Goal: Task Accomplishment & Management: Complete application form

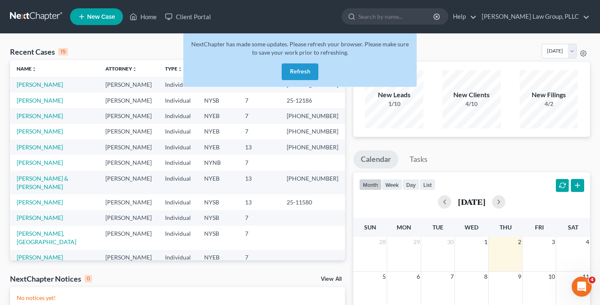
click at [292, 77] on button "Refresh" at bounding box center [300, 71] width 37 height 17
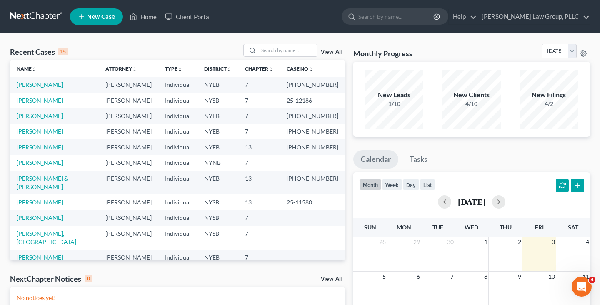
click at [230, 46] on div "Recent Cases 15 View All" at bounding box center [177, 52] width 335 height 16
click at [302, 49] on input "search" at bounding box center [288, 50] width 58 height 12
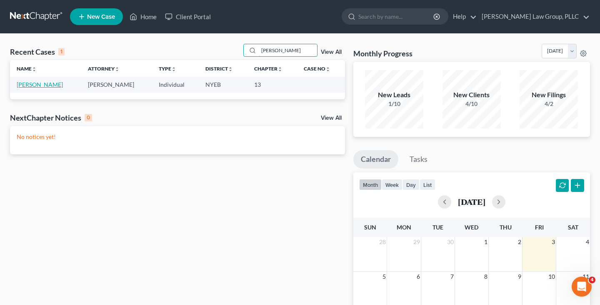
type input "[PERSON_NAME]"
click at [46, 83] on link "[PERSON_NAME]" at bounding box center [40, 84] width 46 height 7
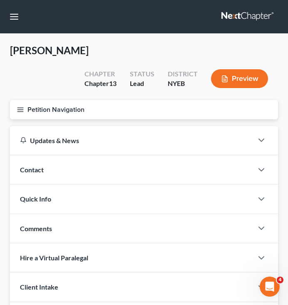
click at [236, 109] on button "Petition Navigation" at bounding box center [144, 109] width 268 height 19
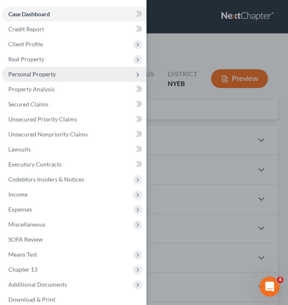
click at [107, 79] on span "Personal Property" at bounding box center [74, 74] width 145 height 15
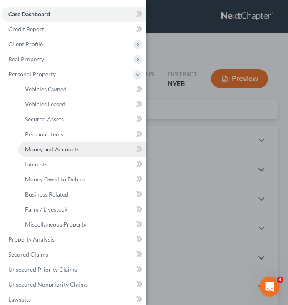
click at [77, 151] on span "Money and Accounts" at bounding box center [52, 148] width 55 height 7
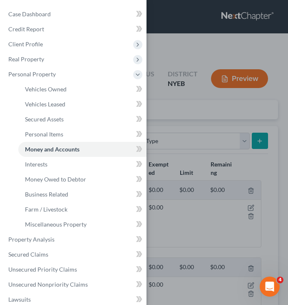
click at [200, 132] on div "Case Dashboard Payments Invoices Payments Payments Credit Report Client Profile" at bounding box center [144, 152] width 288 height 305
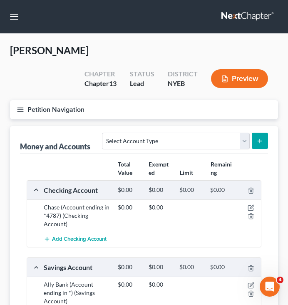
scroll to position [97, 0]
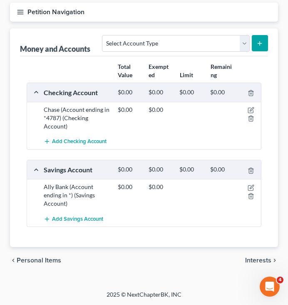
click at [258, 261] on span "Interests" at bounding box center [258, 260] width 26 height 7
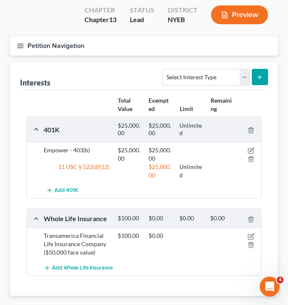
scroll to position [68, 0]
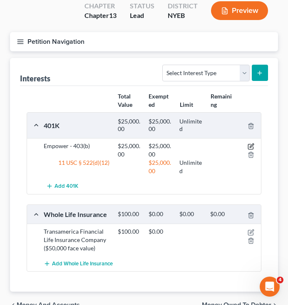
click at [251, 145] on icon "button" at bounding box center [251, 146] width 7 height 7
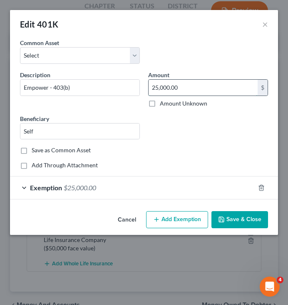
click at [180, 91] on input "25,000.00" at bounding box center [203, 88] width 109 height 16
type input "27,777"
click at [100, 188] on div "Exemption $25,000.00" at bounding box center [132, 187] width 245 height 22
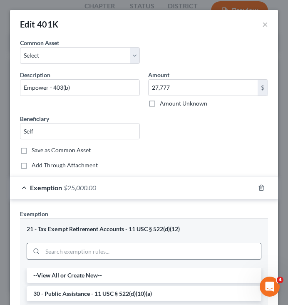
scroll to position [252, 0]
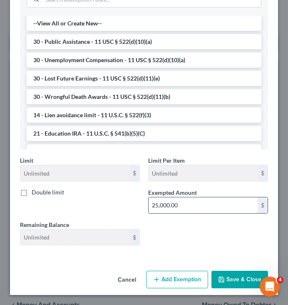
click at [194, 207] on input "25,000.00" at bounding box center [203, 205] width 109 height 16
paste input "7,777"
type input "27,777"
click at [229, 278] on button "Save & Close" at bounding box center [240, 278] width 57 height 17
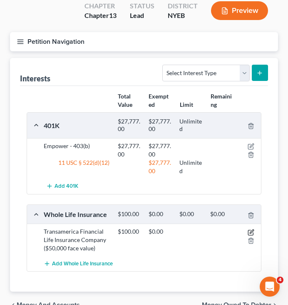
click at [252, 229] on icon "button" at bounding box center [251, 232] width 7 height 7
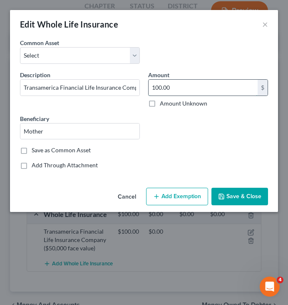
click at [210, 90] on input "100.00" at bounding box center [203, 88] width 109 height 16
type input "0"
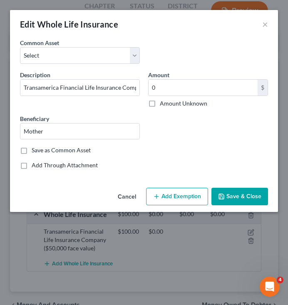
click at [253, 195] on button "Save & Close" at bounding box center [240, 195] width 57 height 17
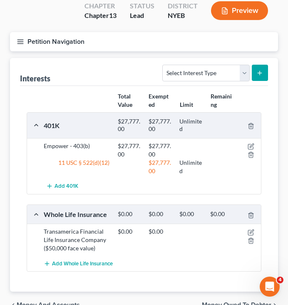
click at [92, 38] on button "Petition Navigation" at bounding box center [144, 41] width 268 height 19
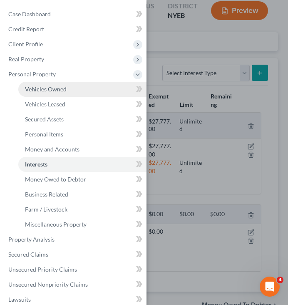
click at [70, 85] on link "Vehicles Owned" at bounding box center [82, 89] width 128 height 15
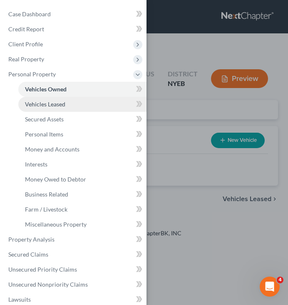
click at [88, 100] on link "Vehicles Leased" at bounding box center [82, 104] width 128 height 15
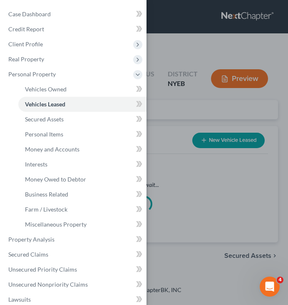
click at [162, 97] on div "Case Dashboard Payments Invoices Payments Payments Credit Report Client Profile" at bounding box center [144, 152] width 288 height 305
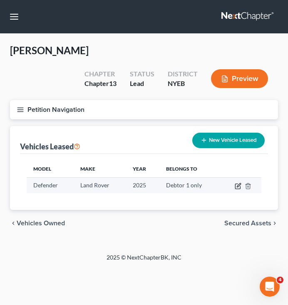
click at [240, 187] on icon "button" at bounding box center [238, 185] width 7 height 7
select select "0"
select select "1"
select select "0"
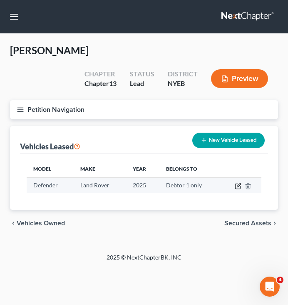
select select "1"
select select "19"
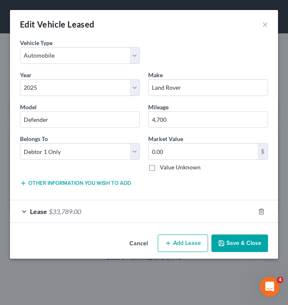
click at [166, 210] on div "Lease $33,789.00" at bounding box center [132, 211] width 245 height 22
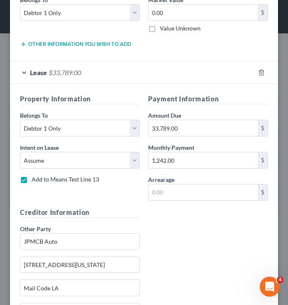
scroll to position [135, 0]
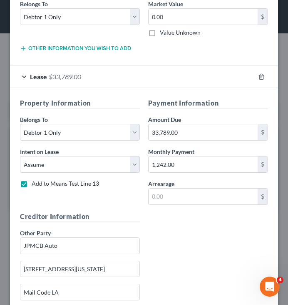
click at [168, 79] on div "Lease $33,789.00" at bounding box center [132, 76] width 245 height 22
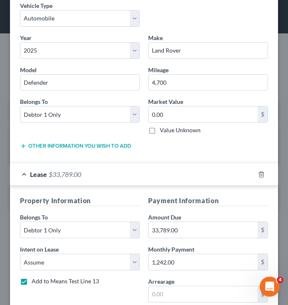
scroll to position [38, 0]
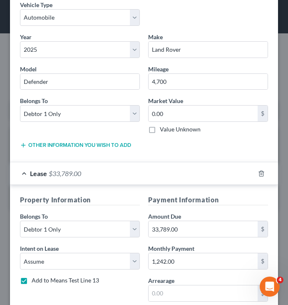
click at [92, 145] on button "Other information you wish to add" at bounding box center [75, 145] width 111 height 7
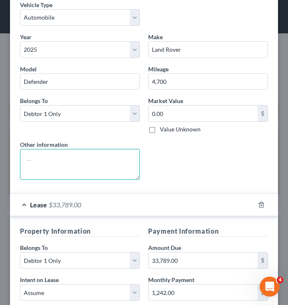
click at [83, 156] on textarea at bounding box center [80, 164] width 120 height 31
click at [77, 156] on textarea "VIN: SALEJ7EX3S2383465" at bounding box center [80, 164] width 120 height 31
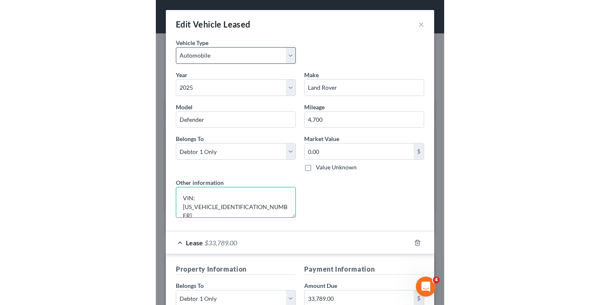
scroll to position [0, 0]
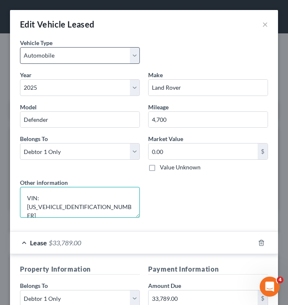
type textarea "VIN: SALEJ7EX3S2383465"
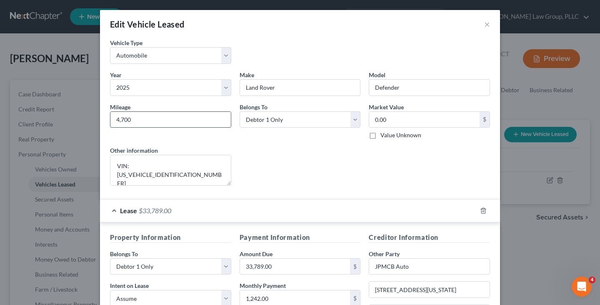
click at [204, 120] on input "4,700" at bounding box center [170, 120] width 120 height 16
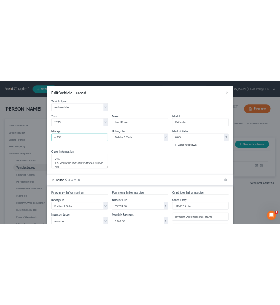
scroll to position [2, 0]
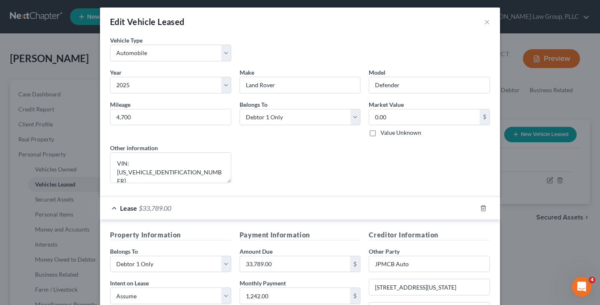
click at [287, 177] on div "Lease Select" at bounding box center [300, 163] width 130 height 40
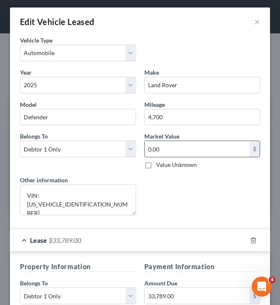
click at [199, 151] on input "0.00" at bounding box center [197, 149] width 105 height 16
type input "57,101"
click at [201, 192] on div "Lease Select" at bounding box center [202, 195] width 125 height 40
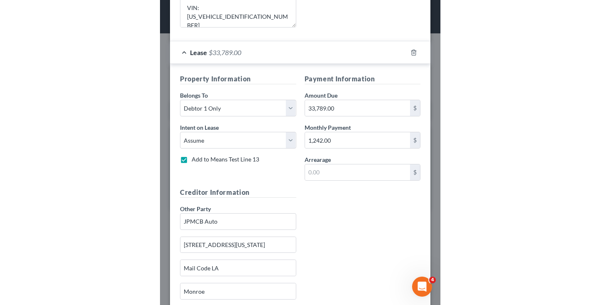
scroll to position [305, 0]
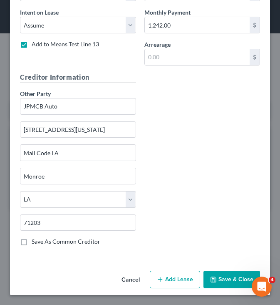
click at [216, 272] on button "Save & Close" at bounding box center [232, 278] width 57 height 17
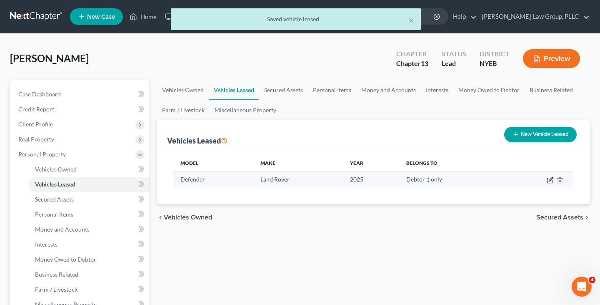
click at [551, 182] on icon "button" at bounding box center [550, 180] width 7 height 7
select select "0"
select select "1"
select select "0"
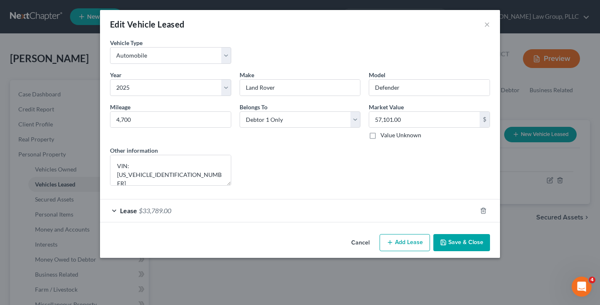
click at [325, 212] on div "Lease $33,789.00" at bounding box center [288, 210] width 377 height 22
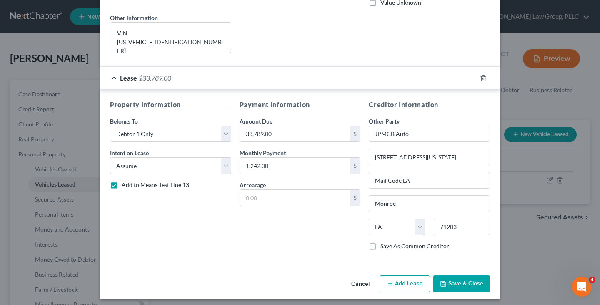
scroll to position [137, 0]
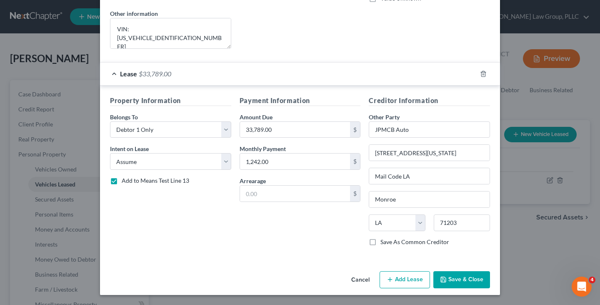
click at [371, 281] on button "Cancel" at bounding box center [361, 280] width 32 height 17
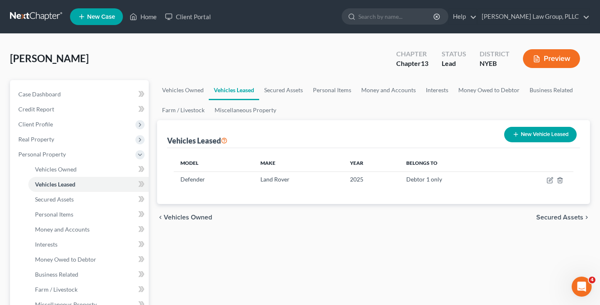
scroll to position [302, 0]
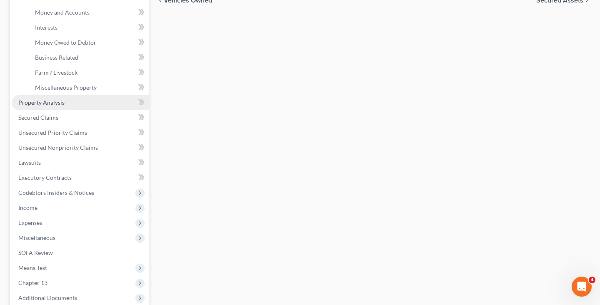
click at [80, 104] on link "Property Analysis" at bounding box center [80, 102] width 137 height 15
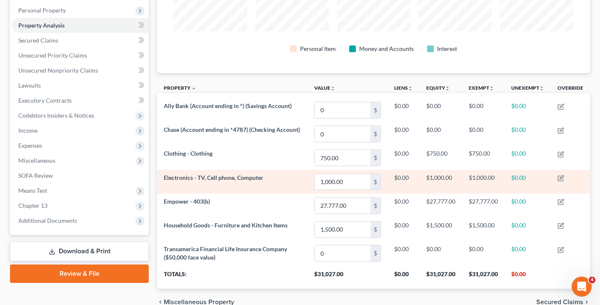
scroll to position [108, 0]
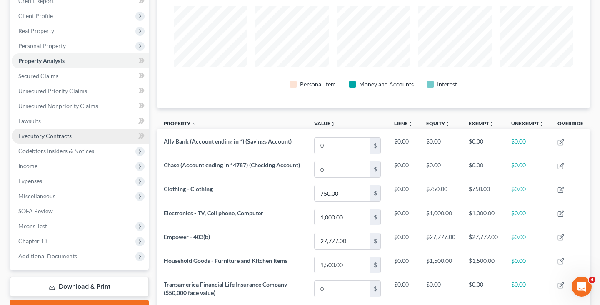
click at [88, 137] on link "Executory Contracts" at bounding box center [80, 135] width 137 height 15
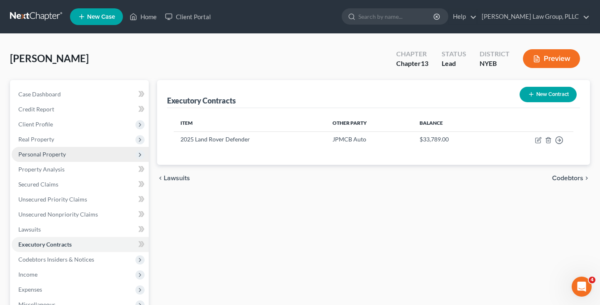
click at [112, 157] on span "Personal Property" at bounding box center [80, 154] width 137 height 15
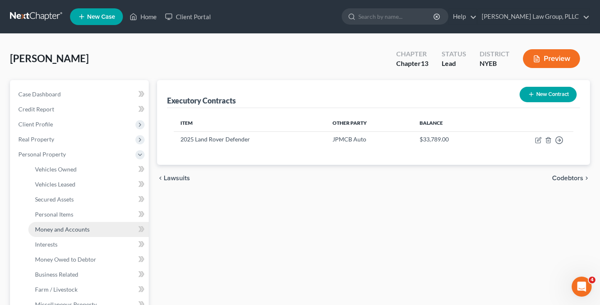
click at [92, 232] on link "Money and Accounts" at bounding box center [88, 229] width 120 height 15
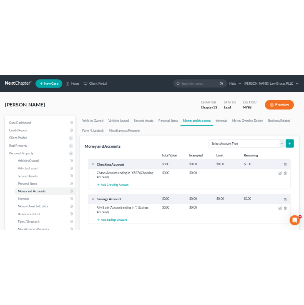
scroll to position [37, 0]
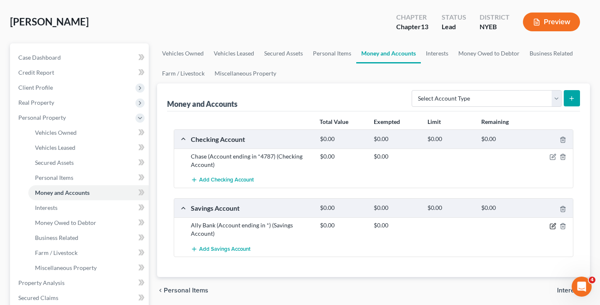
click at [553, 227] on icon "button" at bounding box center [553, 225] width 7 height 7
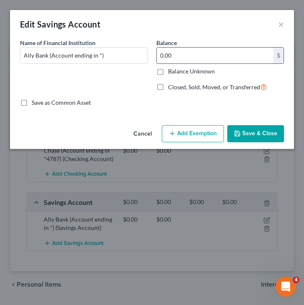
click at [198, 57] on input "0.00" at bounding box center [215, 55] width 117 height 16
type input "38.87"
click at [184, 128] on button "Add Exemption" at bounding box center [193, 133] width 62 height 17
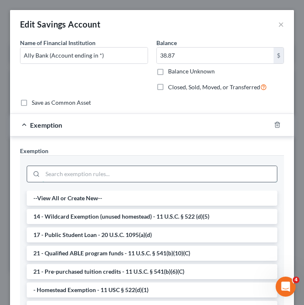
click at [139, 170] on input "search" at bounding box center [159, 174] width 234 height 16
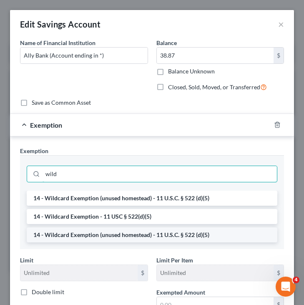
type input "wild"
click at [120, 233] on li "14 - Wildcard Exemption (unused homestead) - 11 U.S.C. § 522 (d)(5)" at bounding box center [152, 234] width 250 height 15
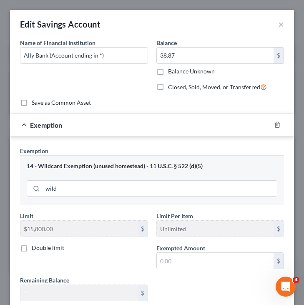
scroll to position [55, 0]
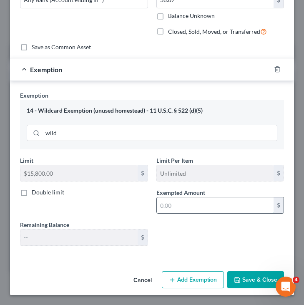
click at [185, 199] on input "text" at bounding box center [215, 205] width 117 height 16
paste input "38.87"
type input "38.87"
click at [245, 270] on div "Cancel Add Exemption Save & Close" at bounding box center [152, 280] width 284 height 27
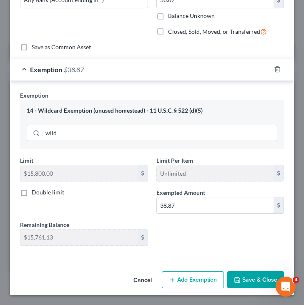
scroll to position [0, 0]
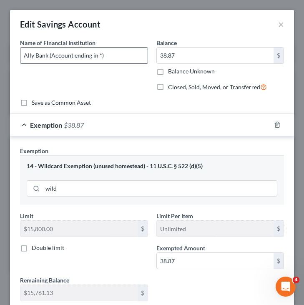
click at [99, 58] on input "Ally Bank (Account ending in *)" at bounding box center [83, 55] width 127 height 16
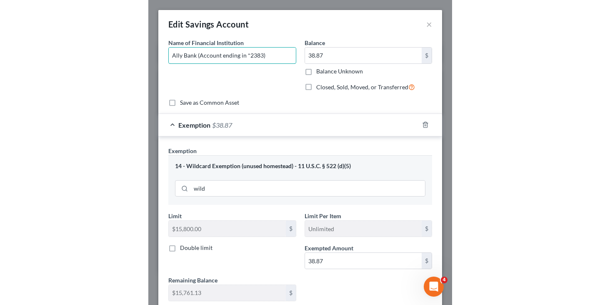
scroll to position [55, 0]
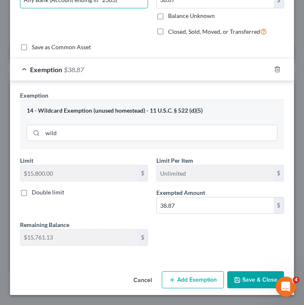
type input "Ally Bank (Account ending in *2383)"
click at [257, 273] on button "Save & Close" at bounding box center [255, 279] width 57 height 17
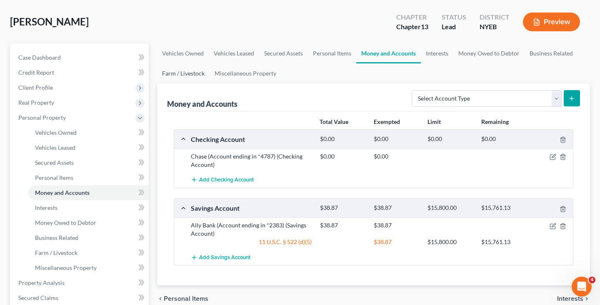
scroll to position [0, 0]
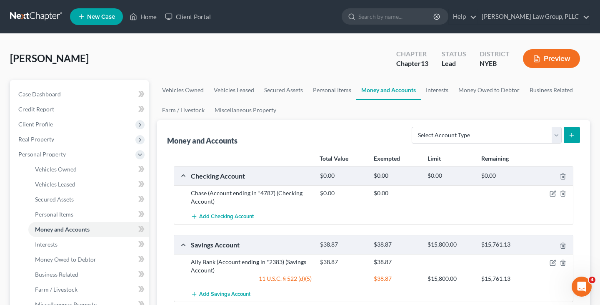
click at [542, 57] on button "Preview" at bounding box center [551, 58] width 57 height 19
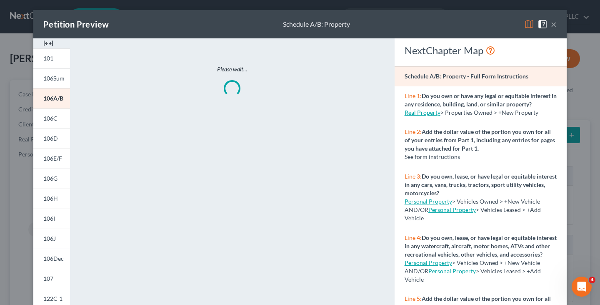
click at [534, 21] on span at bounding box center [530, 23] width 13 height 7
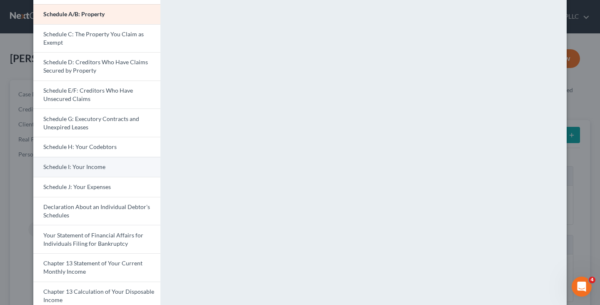
scroll to position [130, 0]
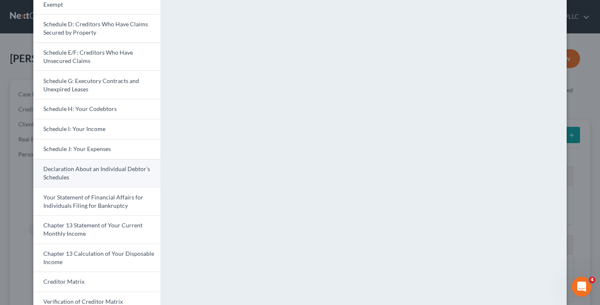
click at [116, 174] on link "Declaration About an Individual Debtor's Schedules" at bounding box center [96, 173] width 127 height 28
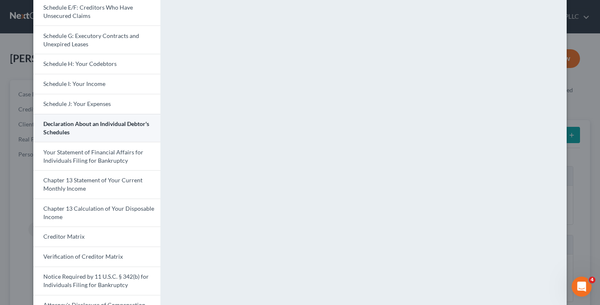
scroll to position [195, 0]
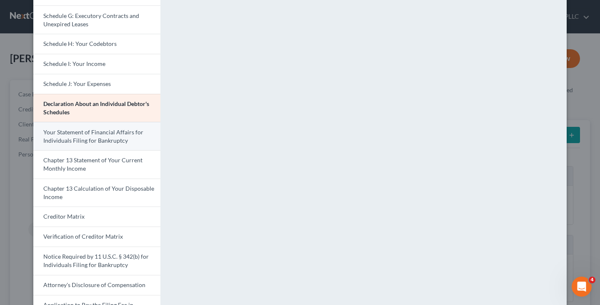
click at [117, 138] on span "Your Statement of Financial Affairs for Individuals Filing for Bankruptcy" at bounding box center [93, 135] width 100 height 15
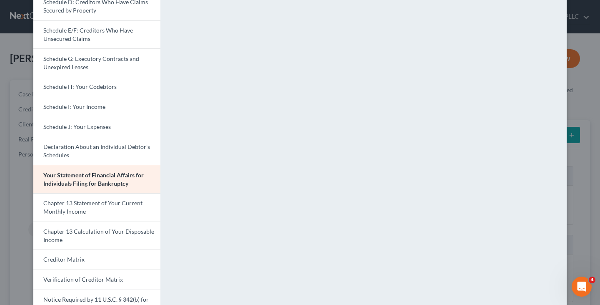
scroll to position [150, 0]
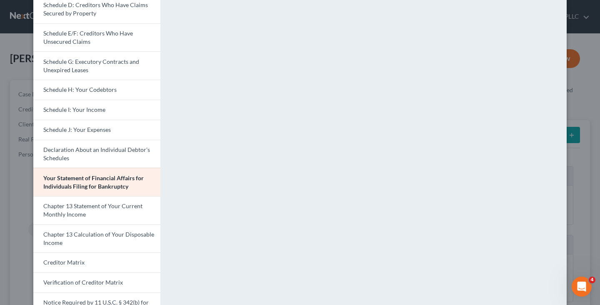
click at [572, 45] on div "Petition Preview Your Statement of Financial Affairs for Individuals Filing for…" at bounding box center [300, 152] width 600 height 305
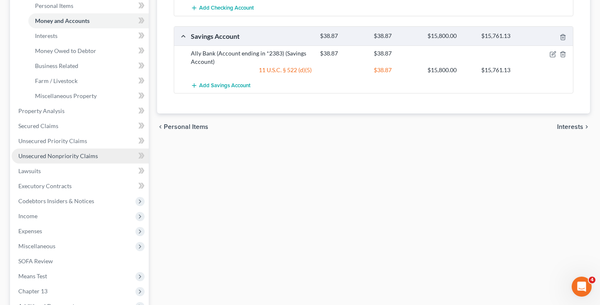
scroll to position [232, 0]
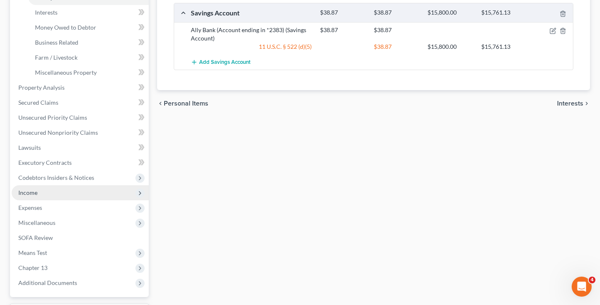
click at [70, 189] on span "Income" at bounding box center [80, 192] width 137 height 15
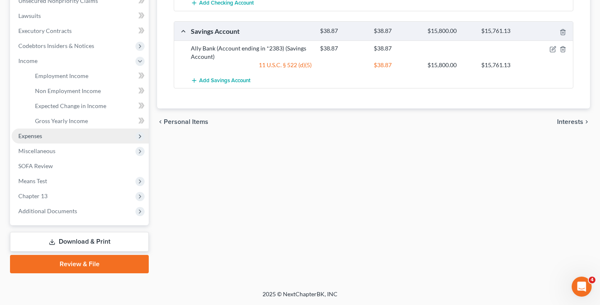
scroll to position [212, 0]
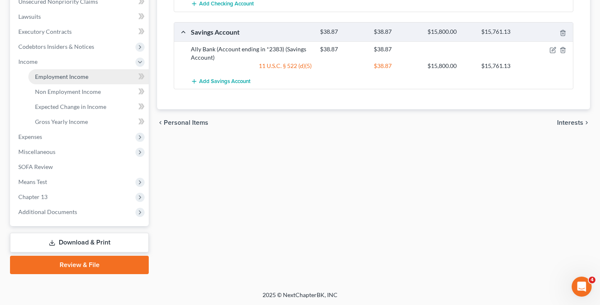
click at [92, 79] on link "Employment Income" at bounding box center [88, 76] width 120 height 15
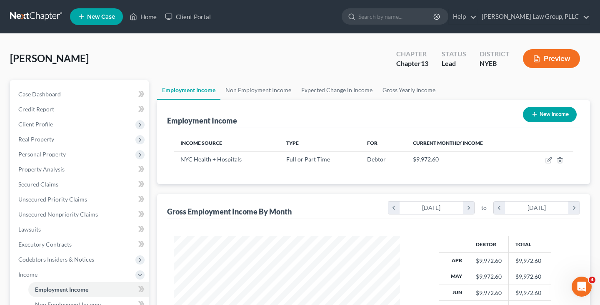
scroll to position [149, 242]
click at [548, 160] on icon "button" at bounding box center [549, 159] width 4 height 4
select select "0"
select select "35"
select select "2"
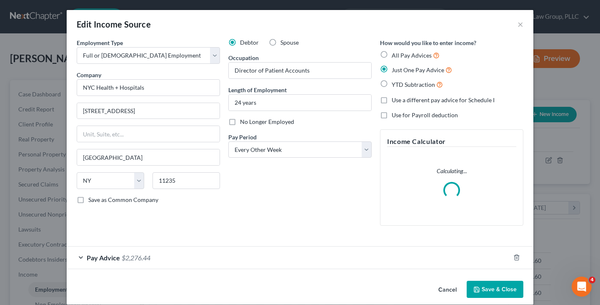
scroll to position [10, 0]
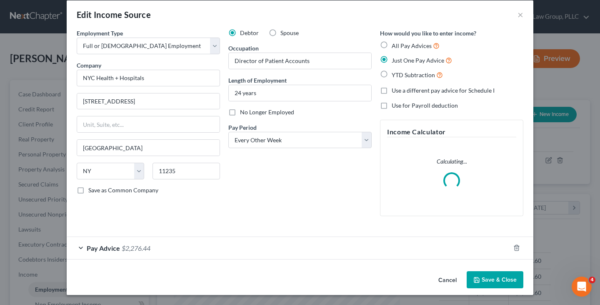
click at [444, 247] on div "Pay Advice $2,276.44" at bounding box center [288, 248] width 443 height 22
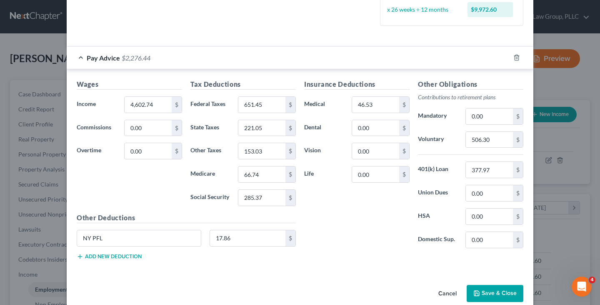
scroll to position [228, 0]
click at [449, 291] on button "Cancel" at bounding box center [448, 293] width 32 height 17
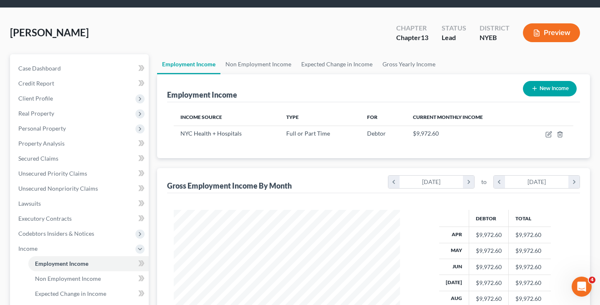
scroll to position [96, 0]
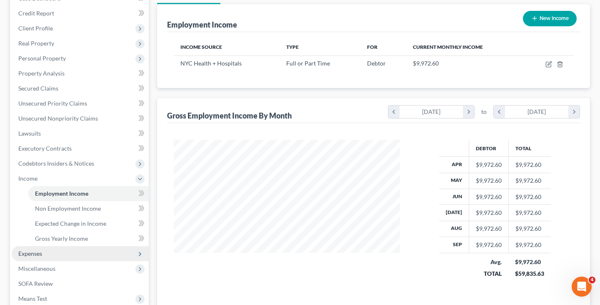
click at [81, 252] on span "Expenses" at bounding box center [80, 253] width 137 height 15
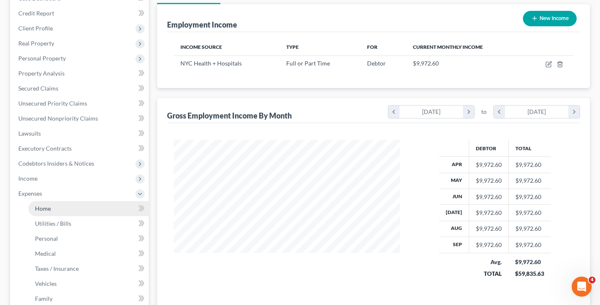
click at [83, 212] on link "Home" at bounding box center [88, 208] width 120 height 15
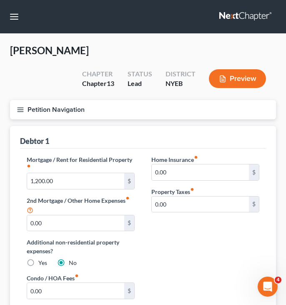
click at [208, 111] on button "Petition Navigation" at bounding box center [143, 109] width 266 height 19
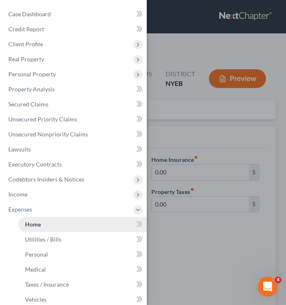
scroll to position [40, 0]
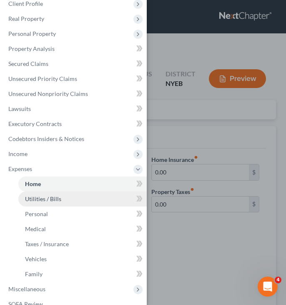
click at [93, 197] on link "Utilities / Bills" at bounding box center [82, 198] width 128 height 15
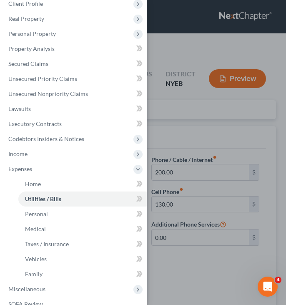
click at [170, 220] on div "Case Dashboard Payments Invoices Payments Payments Credit Report Client Profile" at bounding box center [143, 152] width 286 height 305
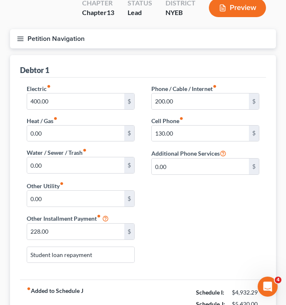
scroll to position [72, 0]
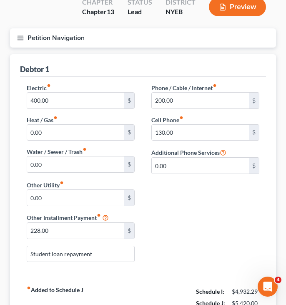
click at [205, 212] on div "Electric fiber_manual_record 400.00 $ Heat / Gas fiber_manual_record 0.00 $ Wat…" at bounding box center [142, 175] width 249 height 185
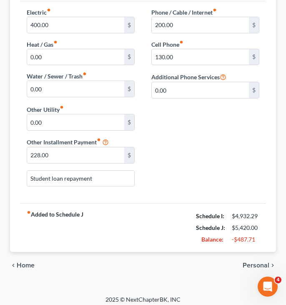
scroll to position [152, 0]
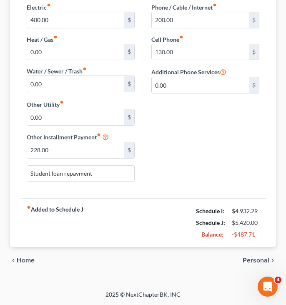
click at [255, 260] on span "Personal" at bounding box center [255, 260] width 27 height 7
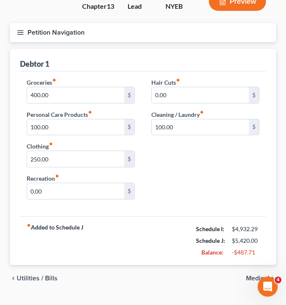
scroll to position [95, 0]
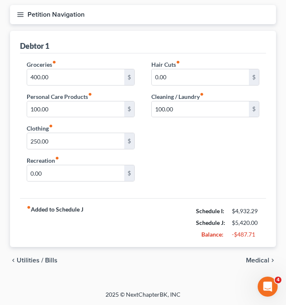
click at [252, 261] on span "Medical" at bounding box center [257, 260] width 23 height 7
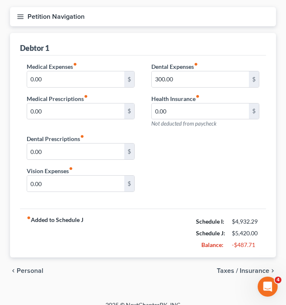
scroll to position [95, 0]
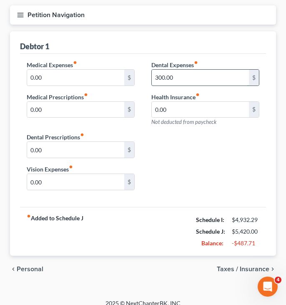
click at [215, 77] on input "300.00" at bounding box center [200, 78] width 97 height 16
click at [178, 150] on div "Medical Expenses fiber_manual_record 0.00 $ Medical Prescriptions fiber_manual_…" at bounding box center [142, 128] width 249 height 136
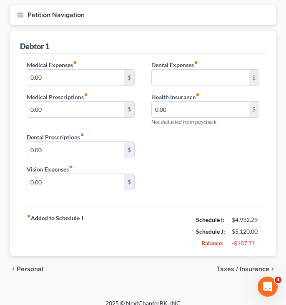
click at [241, 268] on span "Taxes / Insurance" at bounding box center [243, 268] width 52 height 7
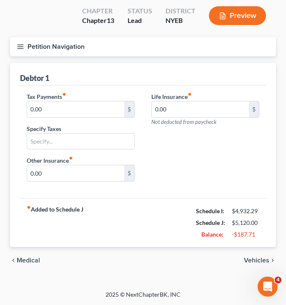
click at [254, 257] on span "Vehicles" at bounding box center [256, 260] width 25 height 7
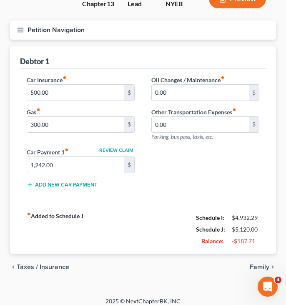
scroll to position [86, 0]
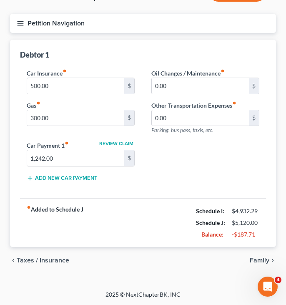
click at [253, 258] on span "Family" at bounding box center [260, 260] width 20 height 7
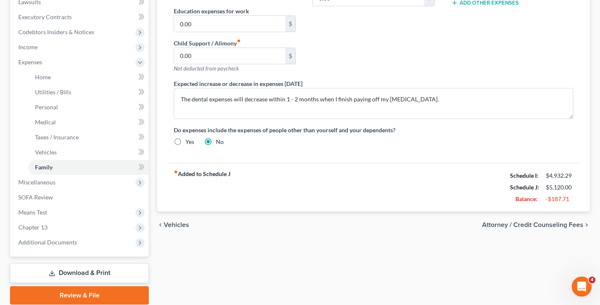
scroll to position [257, 0]
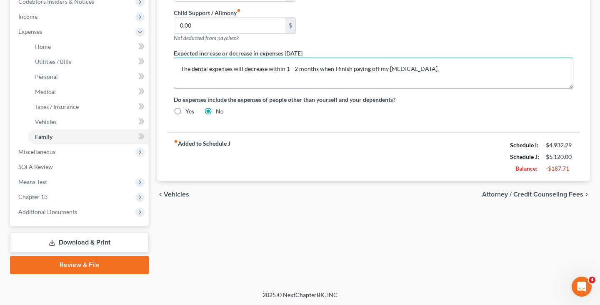
click at [308, 74] on textarea "The dental expenses will decrease within 1 - 2 months when I finish paying off …" at bounding box center [374, 72] width 400 height 31
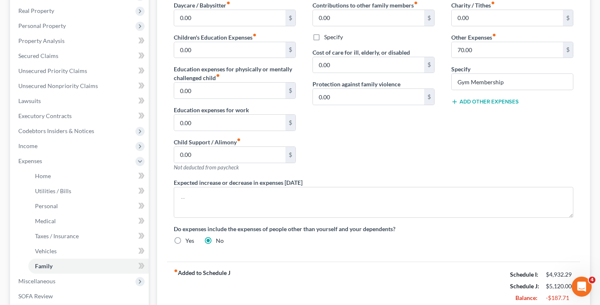
click at [349, 125] on div "Contributions to other family members fiber_manual_record 0.00 $ Specify Cost o…" at bounding box center [373, 89] width 139 height 177
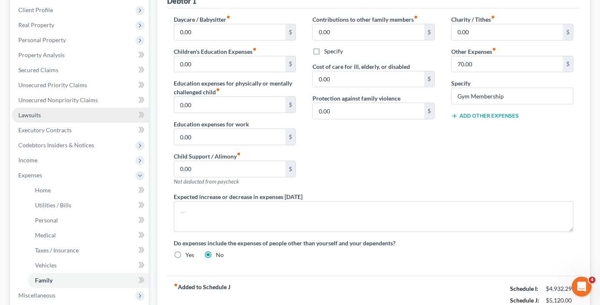
scroll to position [223, 0]
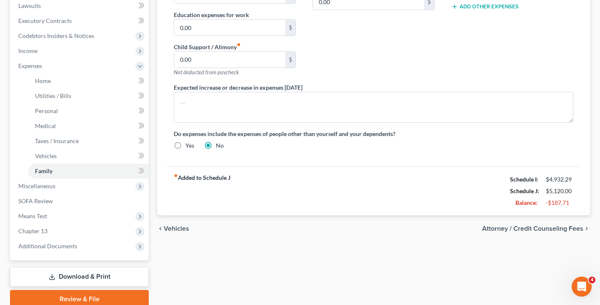
click at [101, 283] on link "Download & Print" at bounding box center [79, 277] width 139 height 20
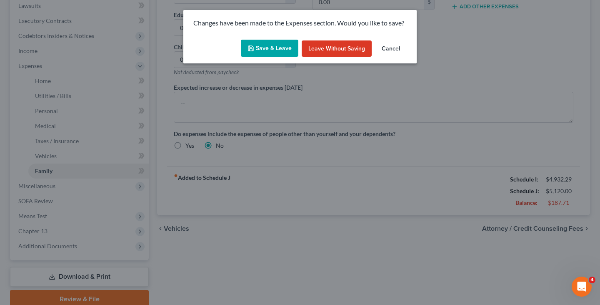
click at [284, 50] on button "Save & Leave" at bounding box center [269, 48] width 57 height 17
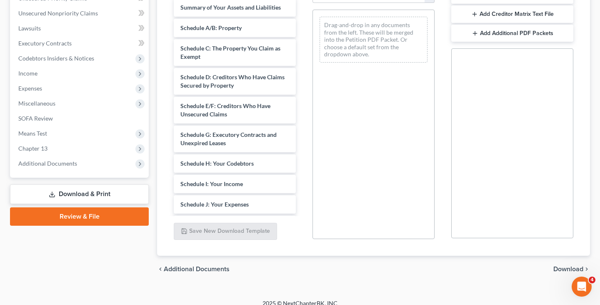
scroll to position [102, 0]
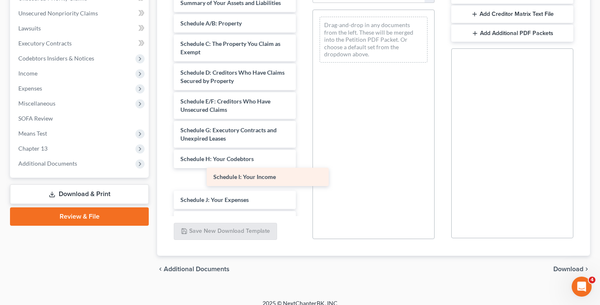
drag, startPoint x: 254, startPoint y: 174, endPoint x: 364, endPoint y: 144, distance: 114.0
click at [302, 144] on div "Schedule I: Your Income EDNY_Statement 1073-2(b) - E-signature-pdf Terrence_Gom…" at bounding box center [234, 150] width 135 height 527
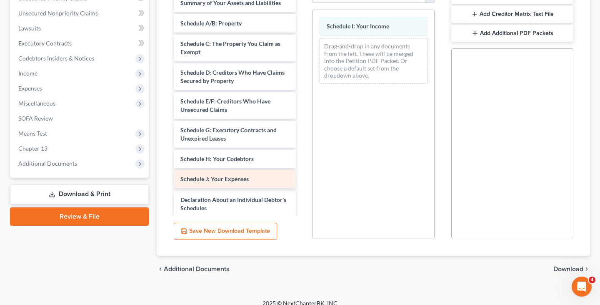
drag, startPoint x: 273, startPoint y: 177, endPoint x: 401, endPoint y: 178, distance: 127.9
click at [302, 178] on div "Schedule J: Your Expenses EDNY_Statement 1073-2(b) - E-signature-pdf Terrence_G…" at bounding box center [234, 140] width 135 height 506
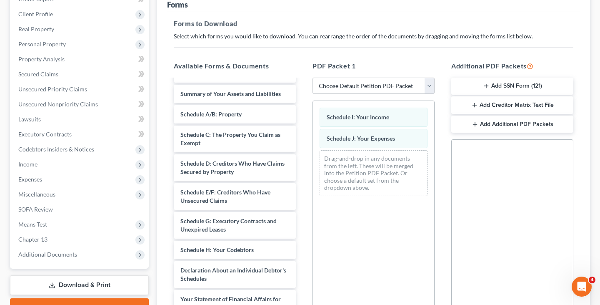
scroll to position [42, 0]
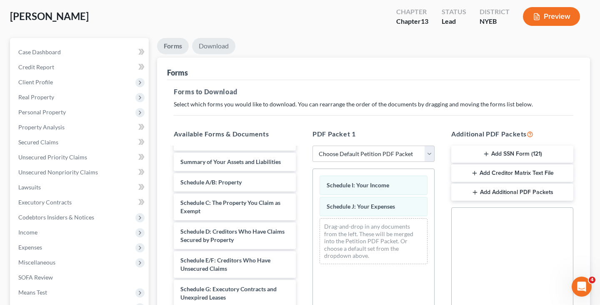
click at [225, 40] on link "Download" at bounding box center [213, 46] width 43 height 16
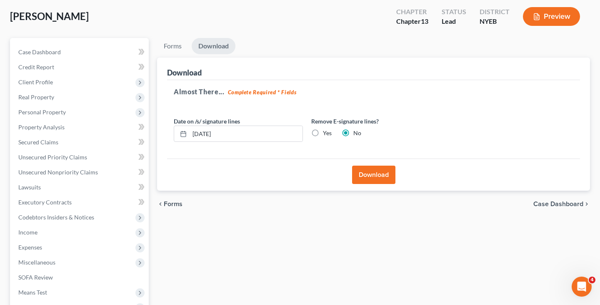
click at [395, 180] on div "Download" at bounding box center [373, 174] width 413 height 32
click at [388, 180] on button "Download" at bounding box center [373, 174] width 43 height 18
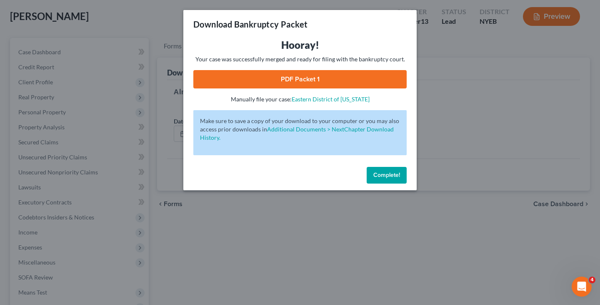
click at [322, 83] on link "PDF Packet 1" at bounding box center [299, 79] width 213 height 18
click at [400, 180] on button "Complete!" at bounding box center [387, 175] width 40 height 17
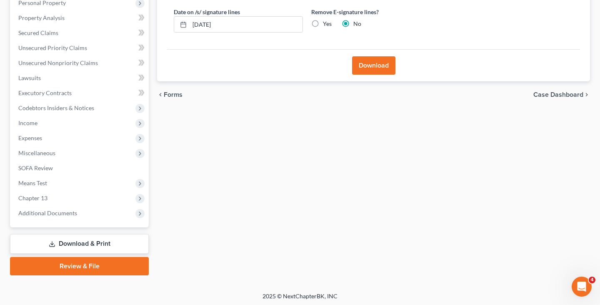
scroll to position [152, 0]
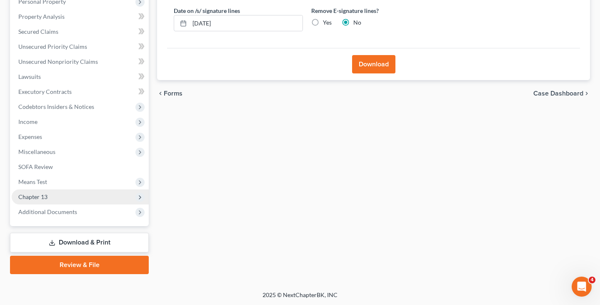
click at [64, 195] on span "Chapter 13" at bounding box center [80, 196] width 137 height 15
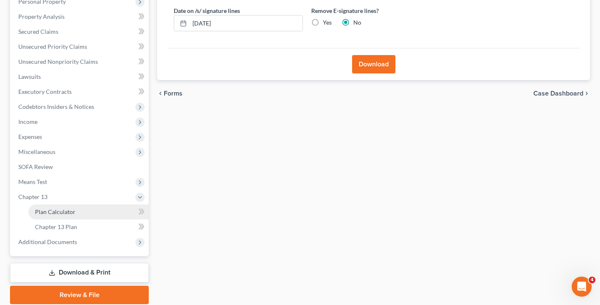
click at [61, 206] on link "Plan Calculator" at bounding box center [88, 211] width 120 height 15
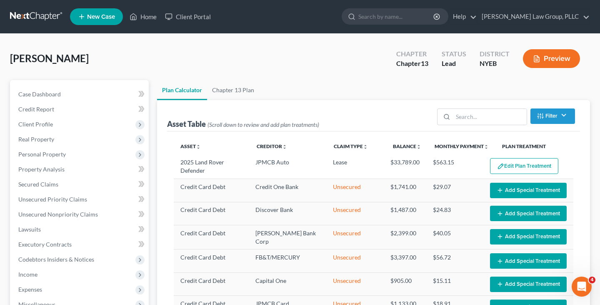
select select "59"
click at [85, 212] on span "Unsecured Nonpriority Claims" at bounding box center [58, 213] width 80 height 7
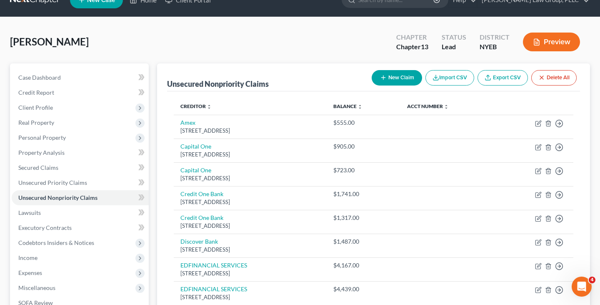
scroll to position [21, 0]
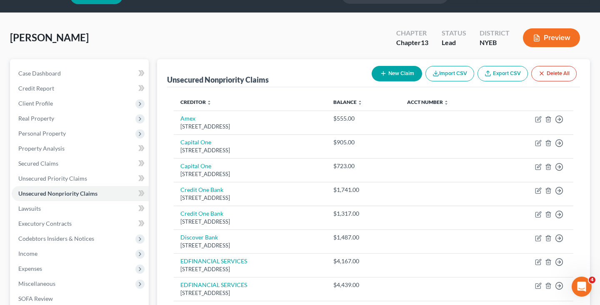
click at [574, 31] on button "Preview" at bounding box center [551, 37] width 57 height 19
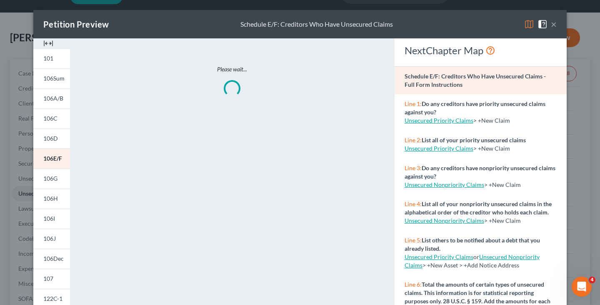
click at [531, 28] on img at bounding box center [529, 24] width 10 height 10
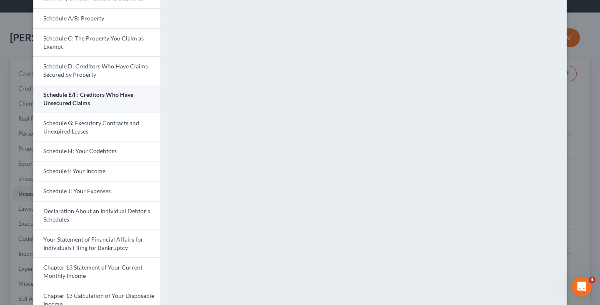
scroll to position [151, 0]
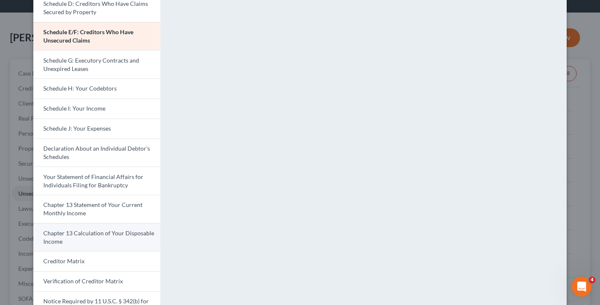
click at [113, 231] on span "Chapter 13 Calculation of Your Disposable Income" at bounding box center [98, 236] width 111 height 15
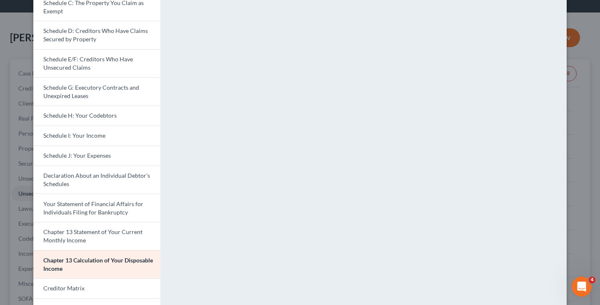
scroll to position [0, 0]
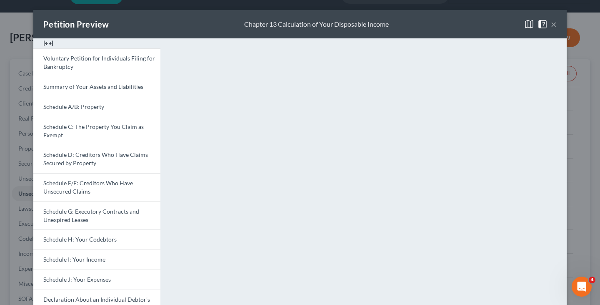
drag, startPoint x: 570, startPoint y: 177, endPoint x: 563, endPoint y: 180, distance: 7.8
click at [570, 177] on div "<object ng-attr-data='https://nextchapter-prod.s3.amazonaws.com/pdfs/786f2066-b…" at bounding box center [368, 290] width 406 height 505
click at [552, 24] on button "×" at bounding box center [554, 24] width 6 height 10
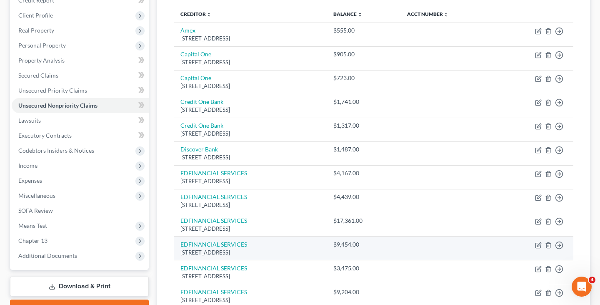
scroll to position [105, 0]
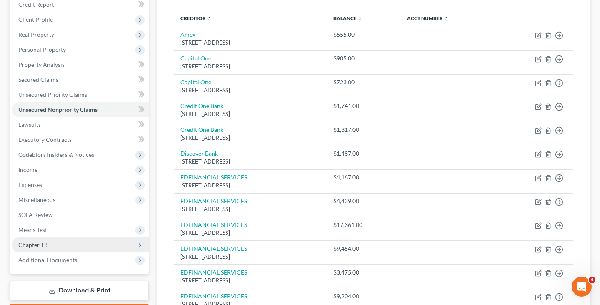
click at [105, 250] on span "Chapter 13" at bounding box center [80, 244] width 137 height 15
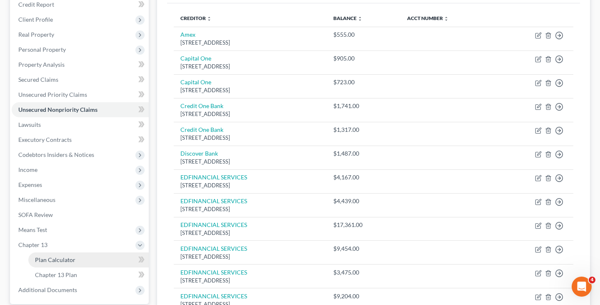
click at [105, 252] on link "Plan Calculator" at bounding box center [88, 259] width 120 height 15
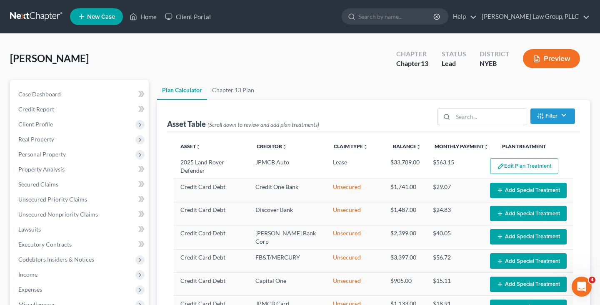
select select "59"
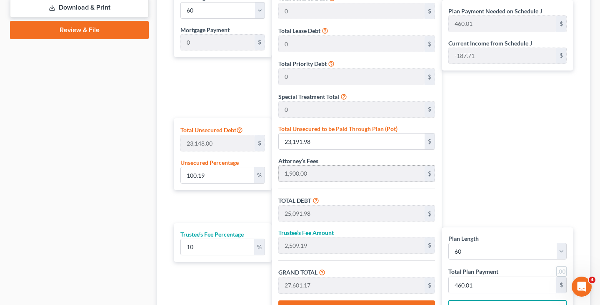
scroll to position [417, 0]
click at [237, 179] on input "100.19" at bounding box center [217, 175] width 73 height 16
type input "100.1"
type input "23,171.14"
type input "25,071.14"
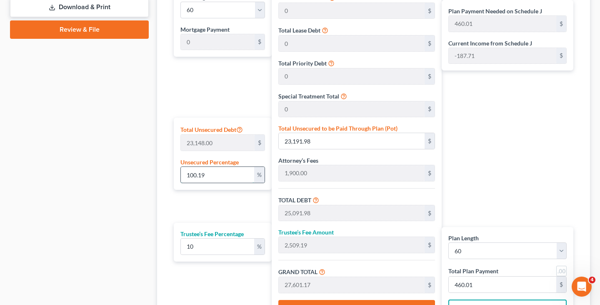
type input "2,507.11"
type input "27,578.26"
type input "459.63"
type input "100."
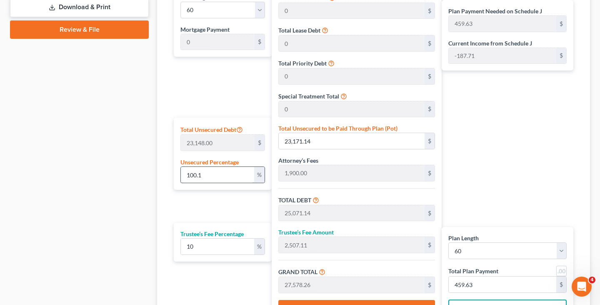
type input "23,148.00"
type input "25,048.00"
type input "2,504.80"
type input "27,552.80"
type input "459.21"
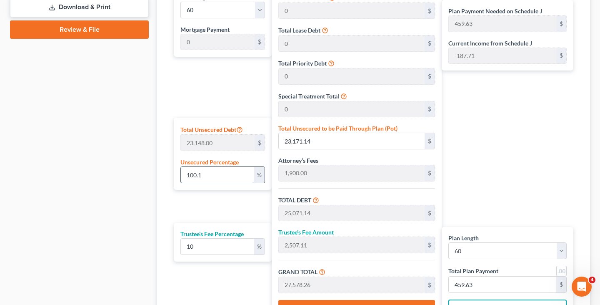
type input "459.21"
click at [223, 238] on input "10" at bounding box center [217, 246] width 73 height 16
click at [223, 205] on div "Plan Length 1 2 3 4 5 6 7 8 9 10 11 12 13 14 15 16 17 18 19 20 21 22 23 24 25 2…" at bounding box center [221, 155] width 102 height 338
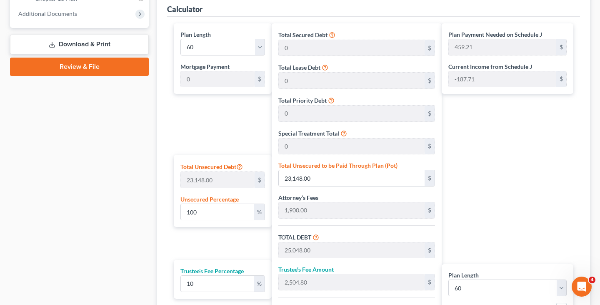
scroll to position [378, 0]
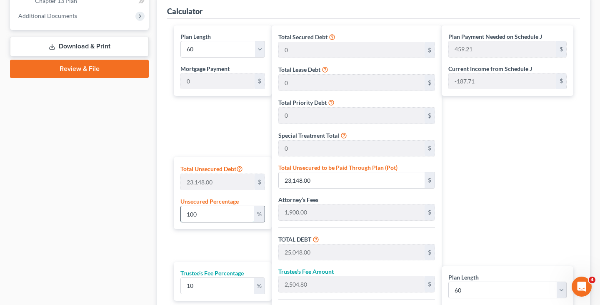
click at [194, 214] on input "100" at bounding box center [217, 214] width 73 height 16
type input "1"
type input "231.48"
type input "2,131.48"
type input "213.14"
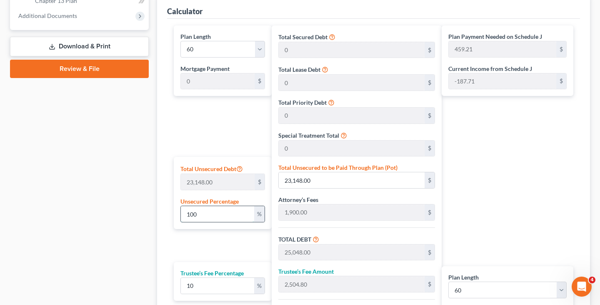
type input "2,344.62"
type input "39.07"
type input "10"
type input "2,314.80"
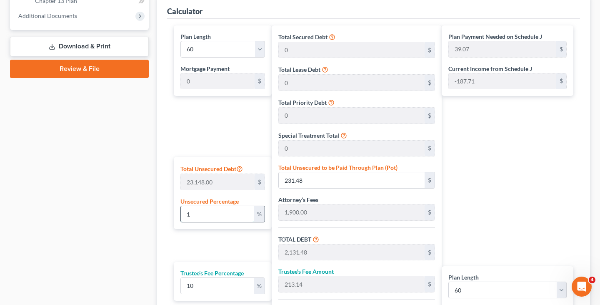
type input "4,214.80"
type input "421.48"
type input "4,636.28"
type input "77.27"
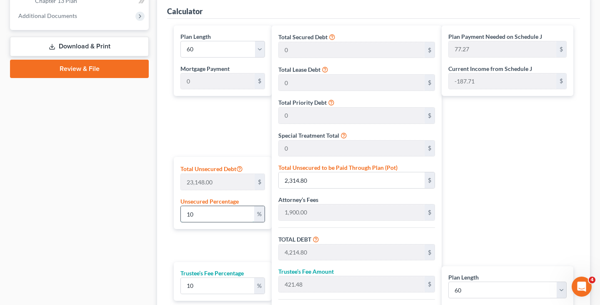
type input "100"
type input "23,148.00"
type input "25,048.00"
type input "2,504.80"
type input "27,552.80"
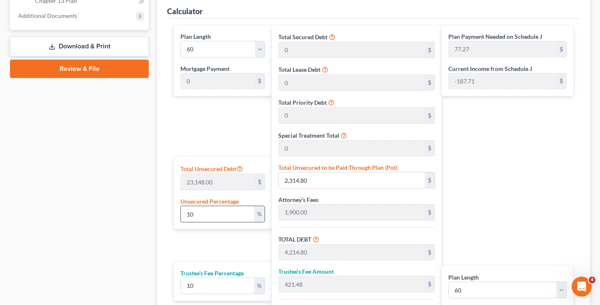
type input "459.21"
click at [196, 129] on div "Plan Length 1 2 3 4 5 6 7 8 9 10 11 12 13 14 15 16 17 18 19 20 21 22 23 24 25 2…" at bounding box center [221, 194] width 102 height 338
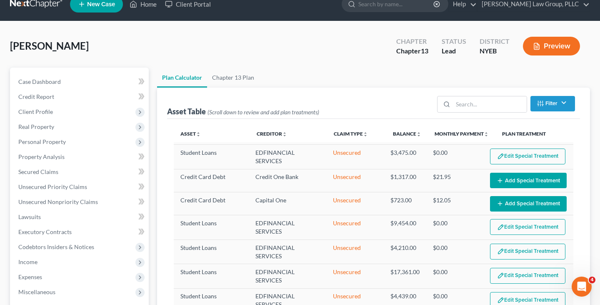
scroll to position [0, 0]
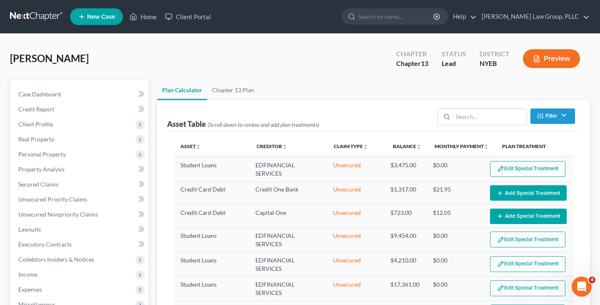
click at [364, 89] on ul "Plan Calculator Chapter 13 Plan" at bounding box center [373, 90] width 433 height 20
click at [224, 97] on link "Chapter 13 Plan" at bounding box center [233, 90] width 52 height 20
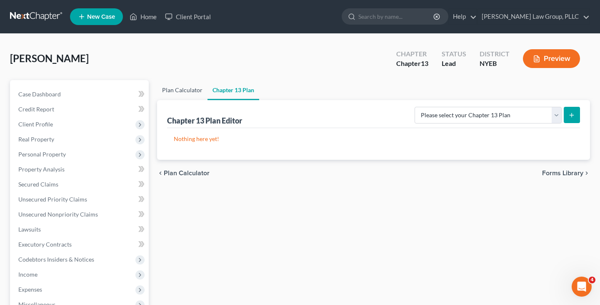
click at [182, 99] on link "Plan Calculator" at bounding box center [182, 90] width 50 height 20
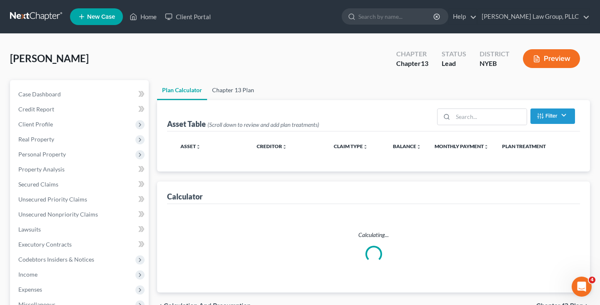
select select "59"
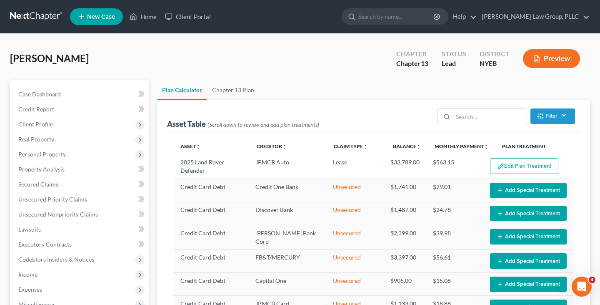
click at [52, 18] on link at bounding box center [36, 16] width 53 height 15
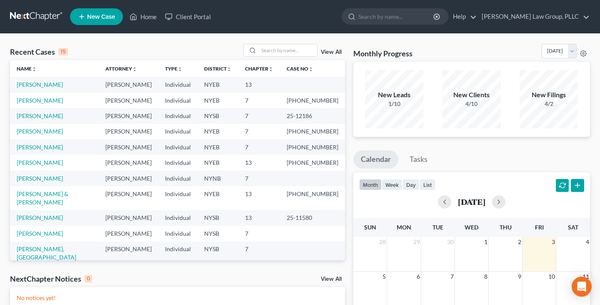
click at [326, 52] on link "View All" at bounding box center [331, 52] width 21 height 6
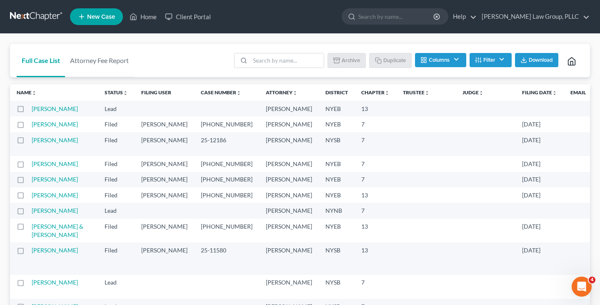
click at [515, 96] on th "Filing Date unfold_more expand_more expand_less" at bounding box center [539, 92] width 48 height 17
click at [522, 95] on link "Filing Date unfold_more expand_more expand_less" at bounding box center [539, 92] width 35 height 6
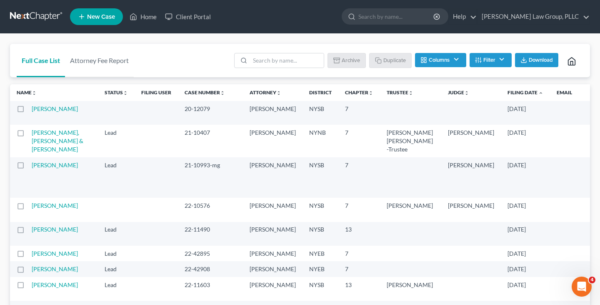
click at [507, 95] on link "Filing Date unfold_more expand_more expand_less" at bounding box center [525, 92] width 36 height 6
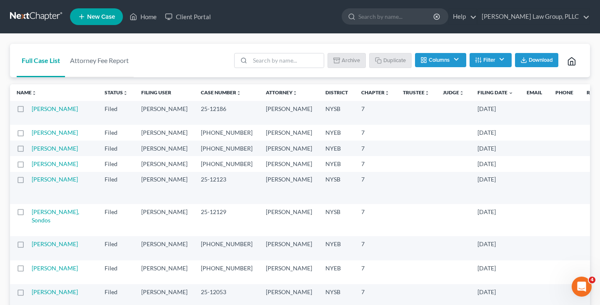
click at [41, 18] on link at bounding box center [36, 16] width 53 height 15
